Goal: Task Accomplishment & Management: Complete application form

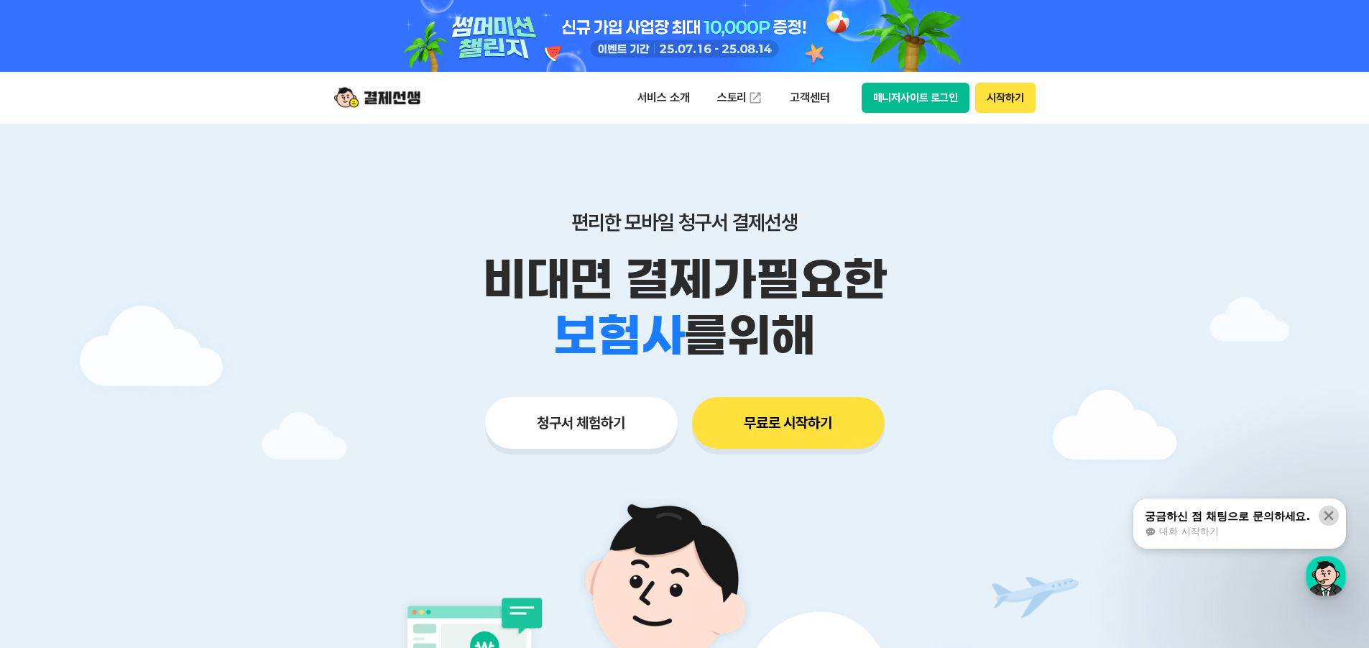
click at [1323, 514] on icon at bounding box center [1329, 515] width 14 height 14
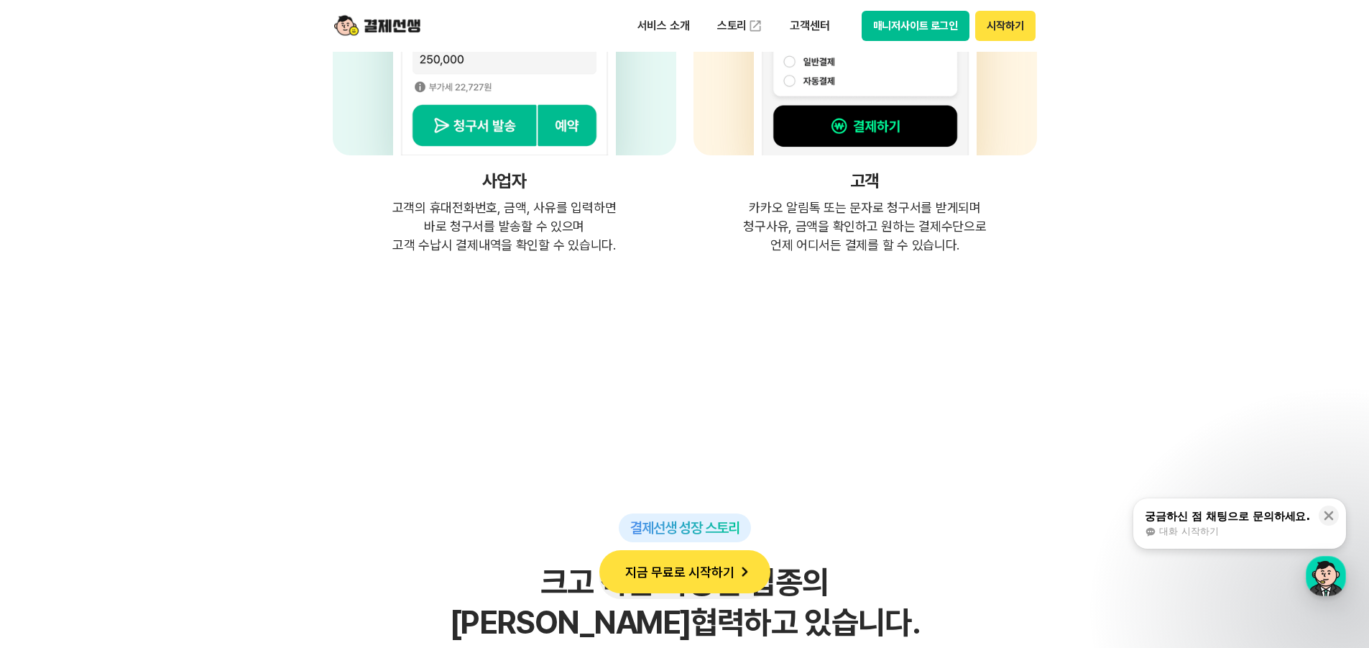
scroll to position [4097, 0]
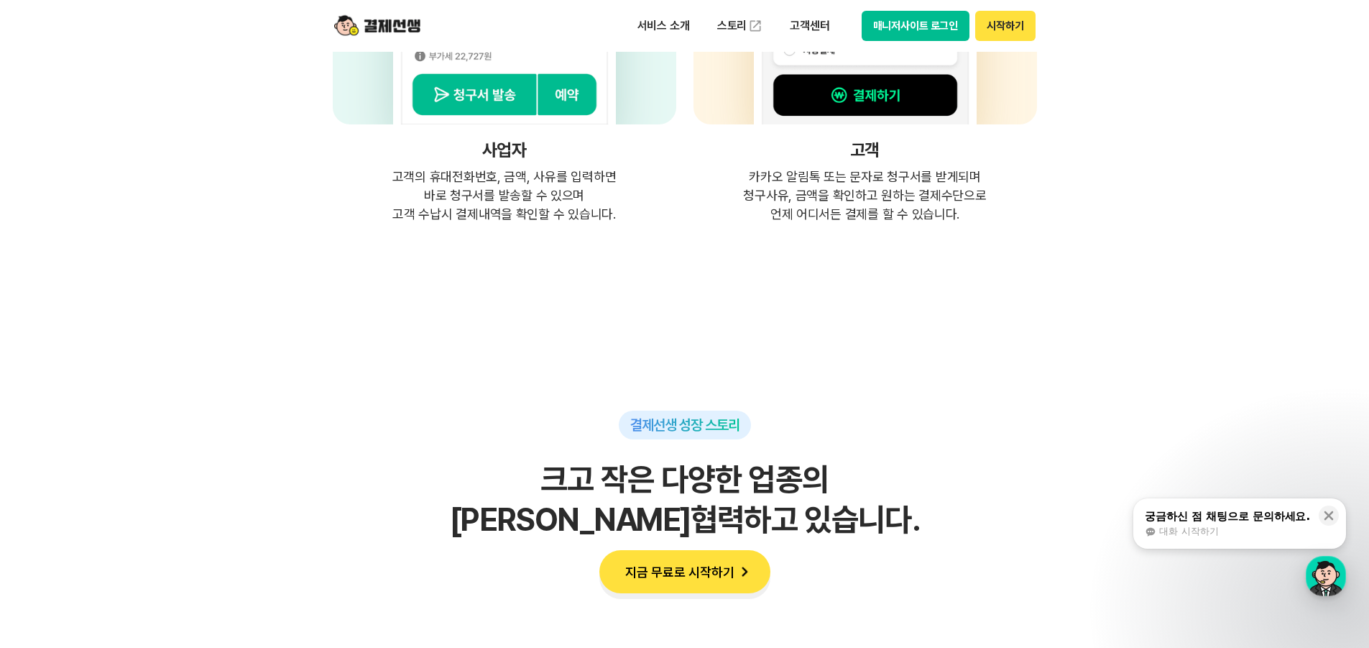
click at [666, 575] on button "지금 무료로 시작하기" at bounding box center [684, 571] width 171 height 43
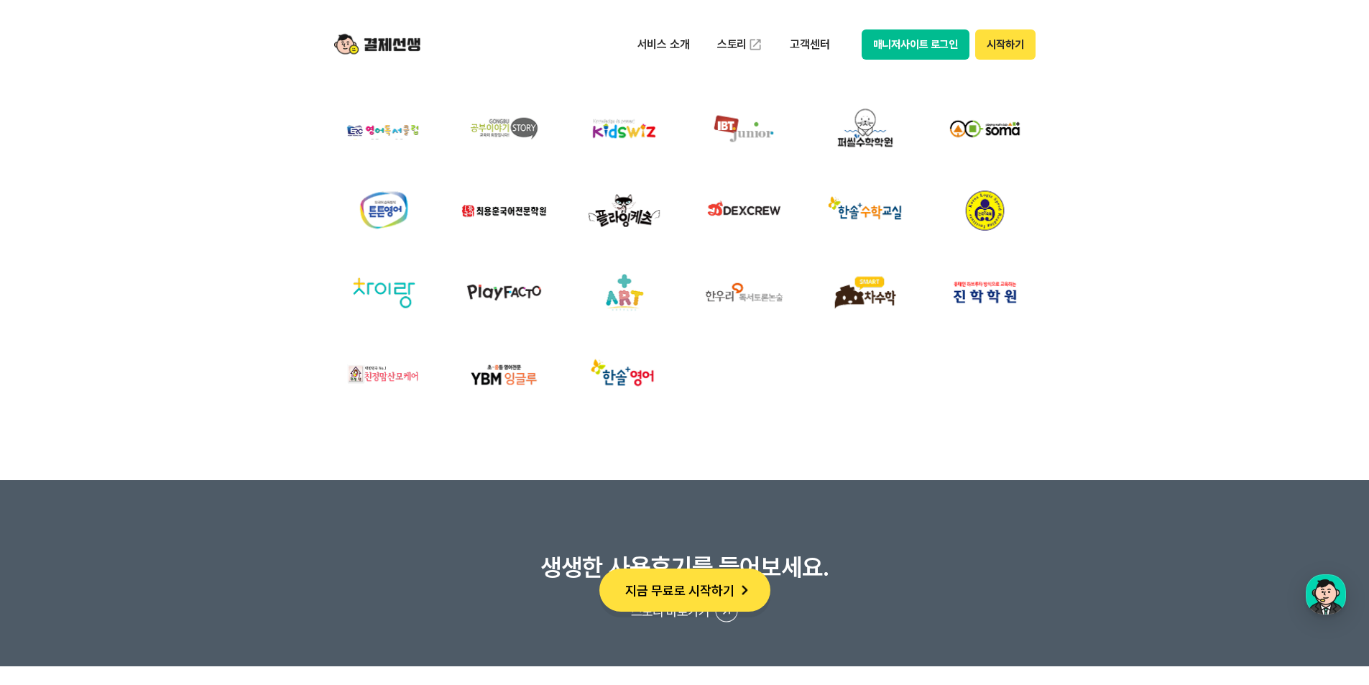
scroll to position [5390, 0]
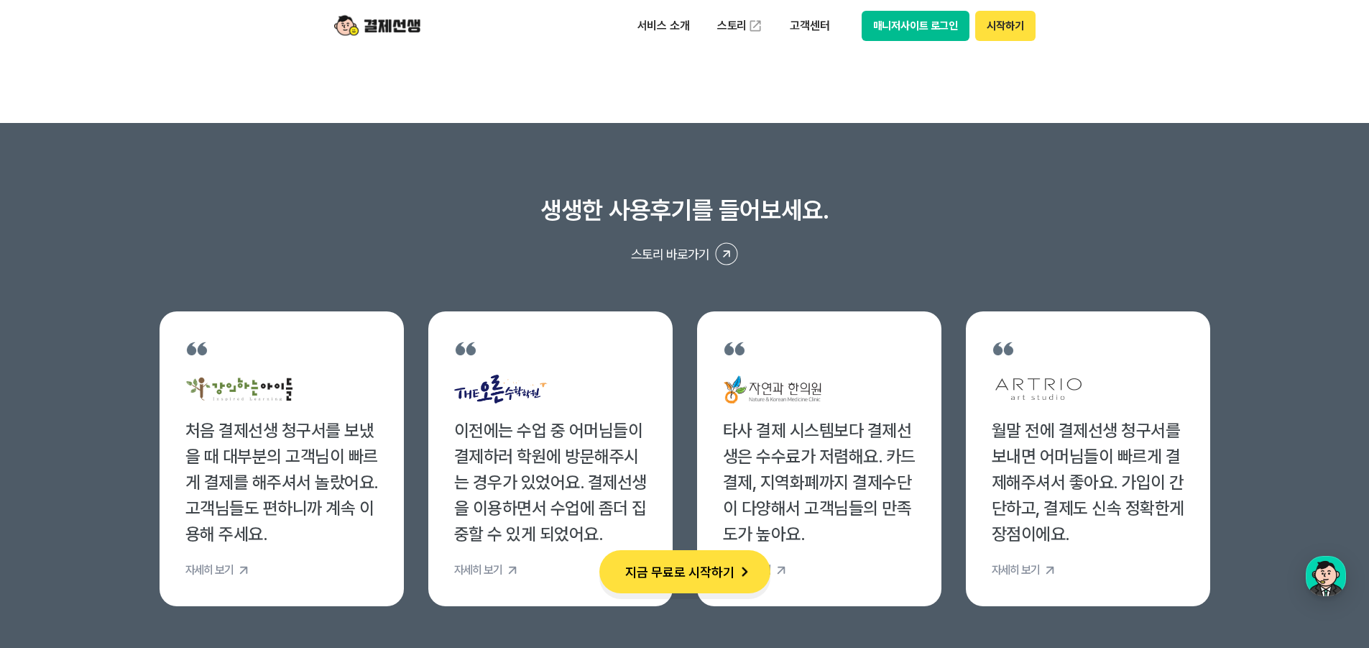
click at [664, 574] on button "지금 무료로 시작하기" at bounding box center [684, 571] width 171 height 43
click at [1012, 26] on button "시작하기" at bounding box center [1005, 26] width 60 height 30
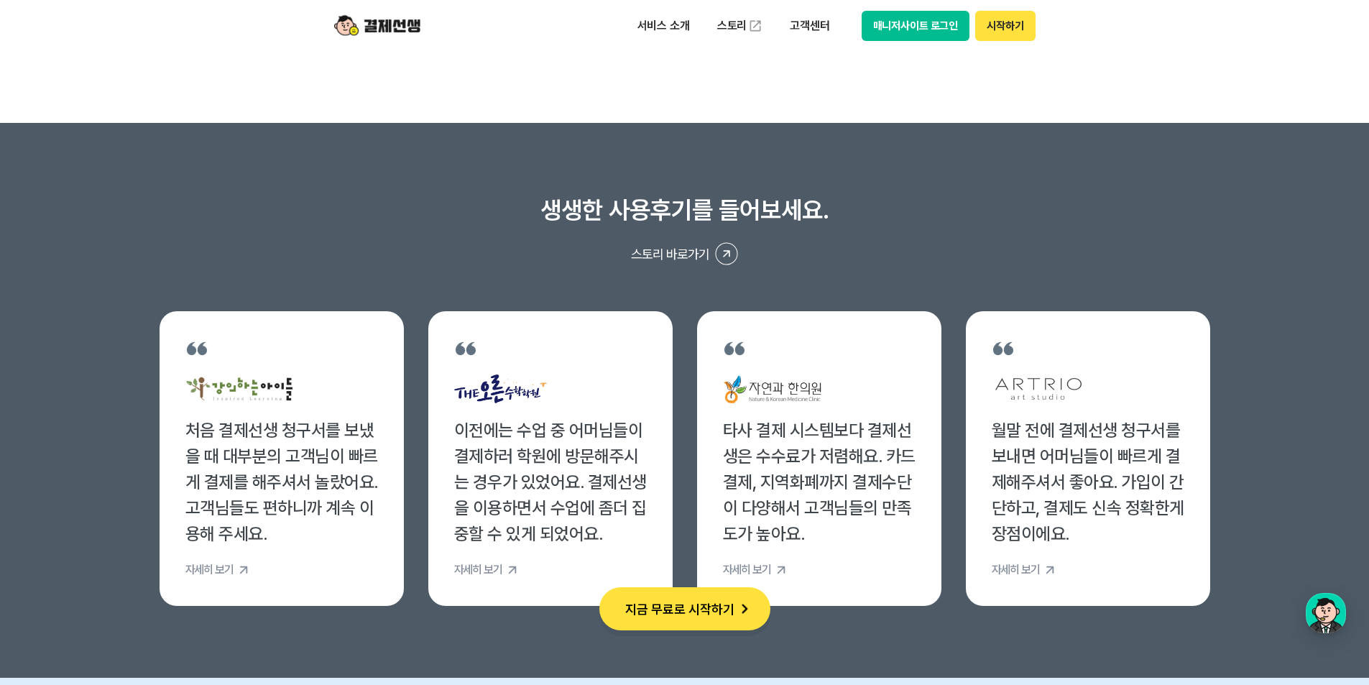
click at [663, 610] on button "지금 무료로 시작하기" at bounding box center [684, 608] width 171 height 43
click at [1011, 32] on button "시작하기" at bounding box center [1005, 26] width 60 height 30
click at [1017, 27] on button "시작하기" at bounding box center [1005, 26] width 60 height 30
click at [909, 27] on button "매니저사이트 로그인" at bounding box center [916, 26] width 109 height 30
click at [702, 618] on button "지금 무료로 시작하기" at bounding box center [684, 608] width 171 height 43
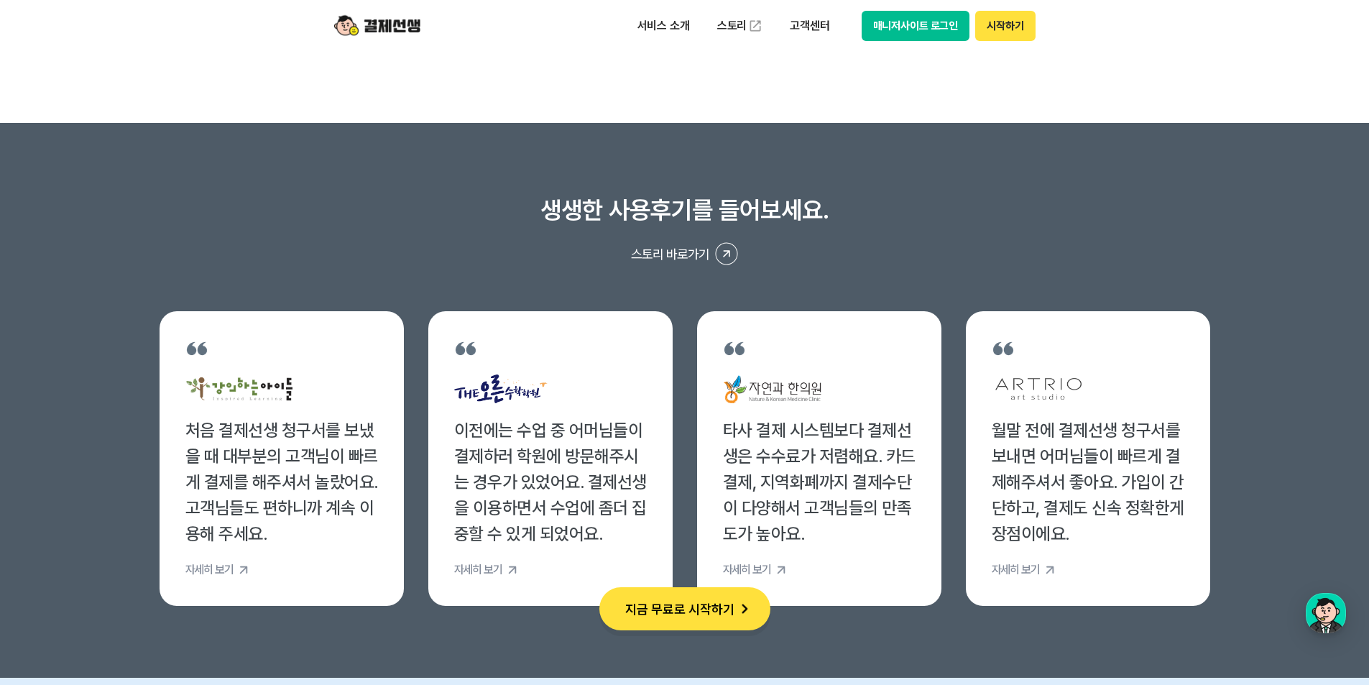
click at [1026, 27] on button "시작하기" at bounding box center [1005, 26] width 60 height 30
